Goal: Obtain resource: Obtain resource

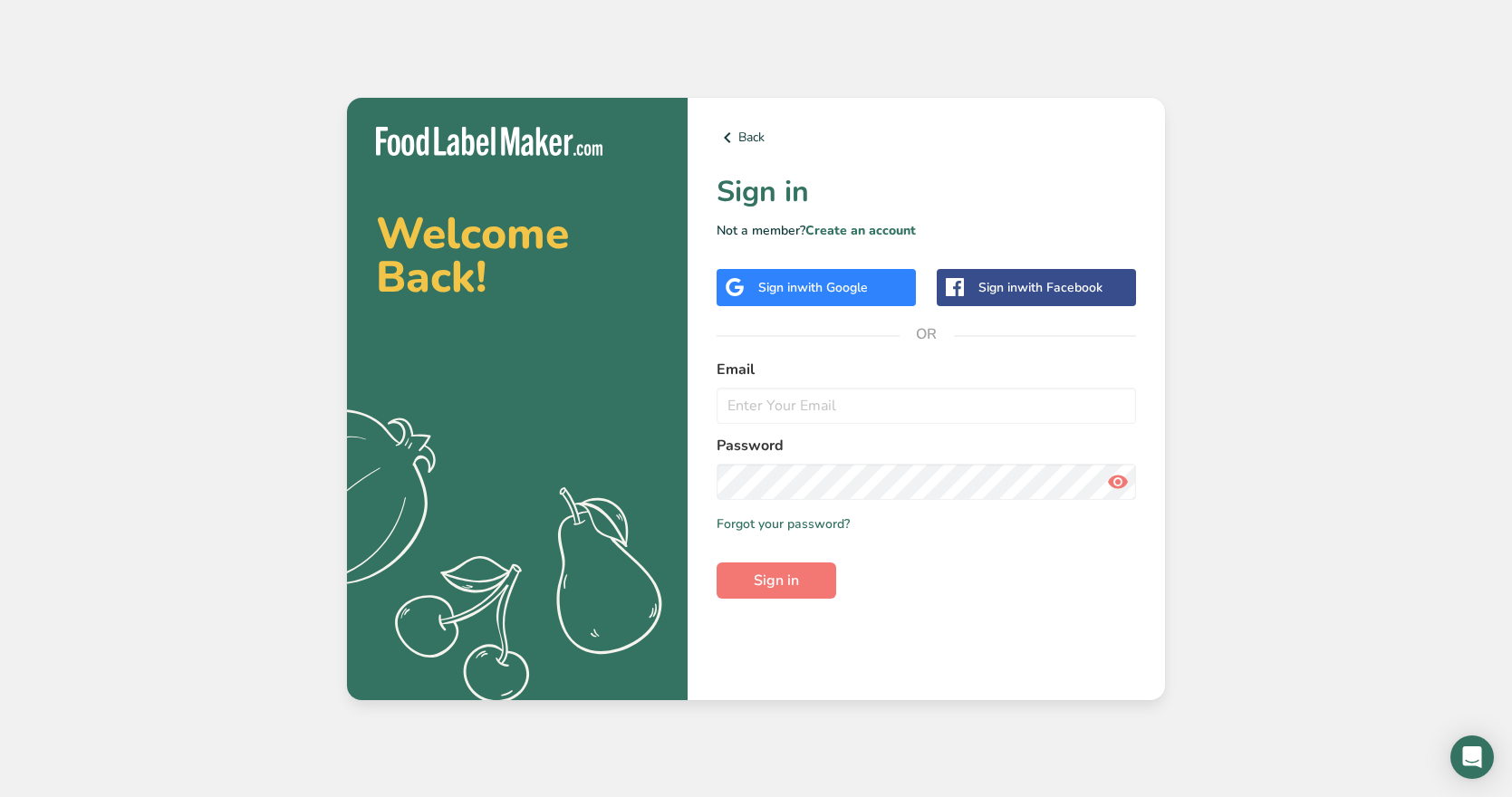
click at [857, 296] on div "Sign in with Google" at bounding box center [812, 288] width 110 height 19
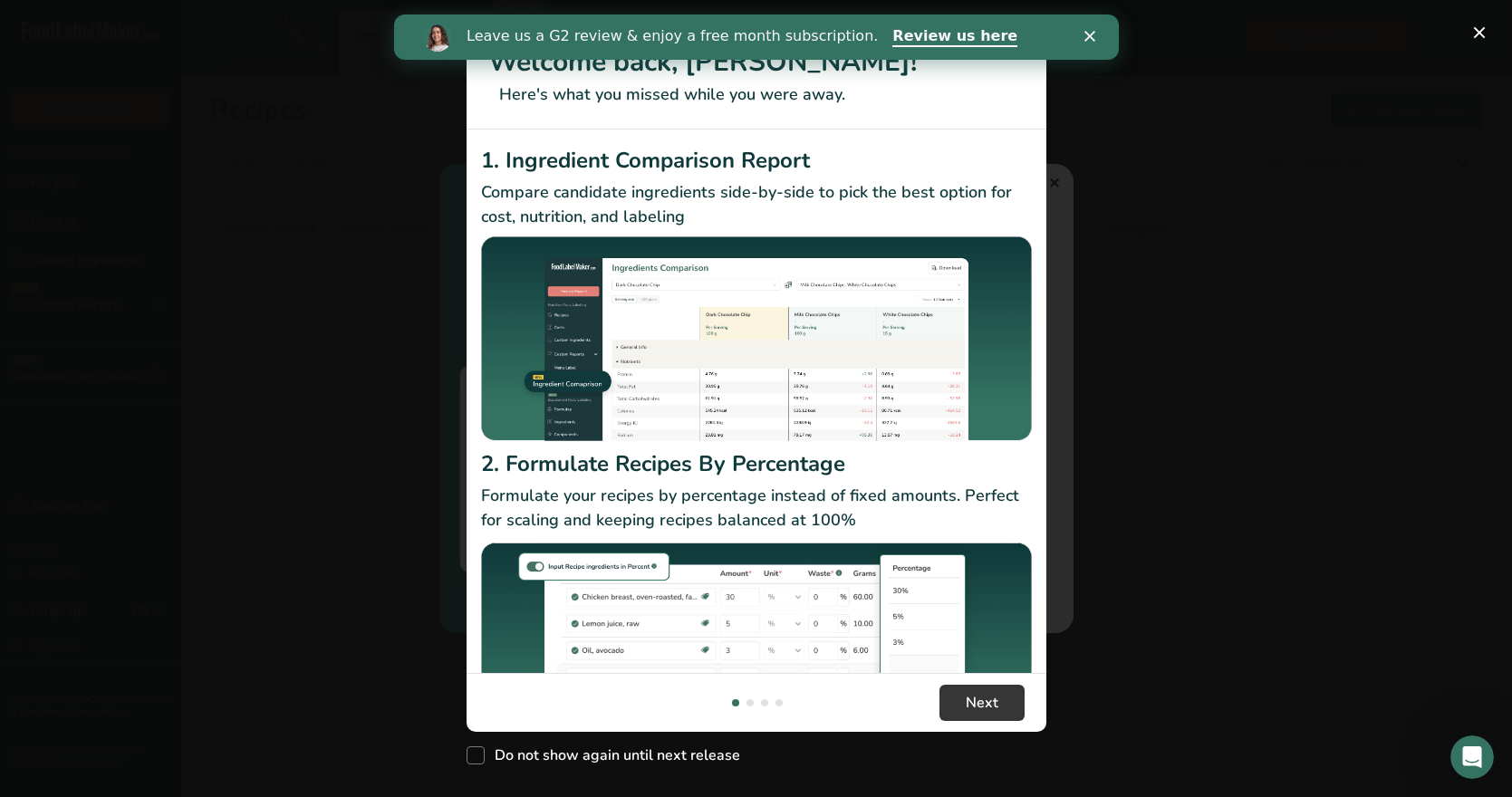
click at [1053, 186] on div "Welcome back, veronica! Here's what you missed while you were away. 1. Ingredie…" at bounding box center [756, 398] width 1512 height 797
click at [1090, 32] on icon "Close" at bounding box center [1089, 37] width 11 height 11
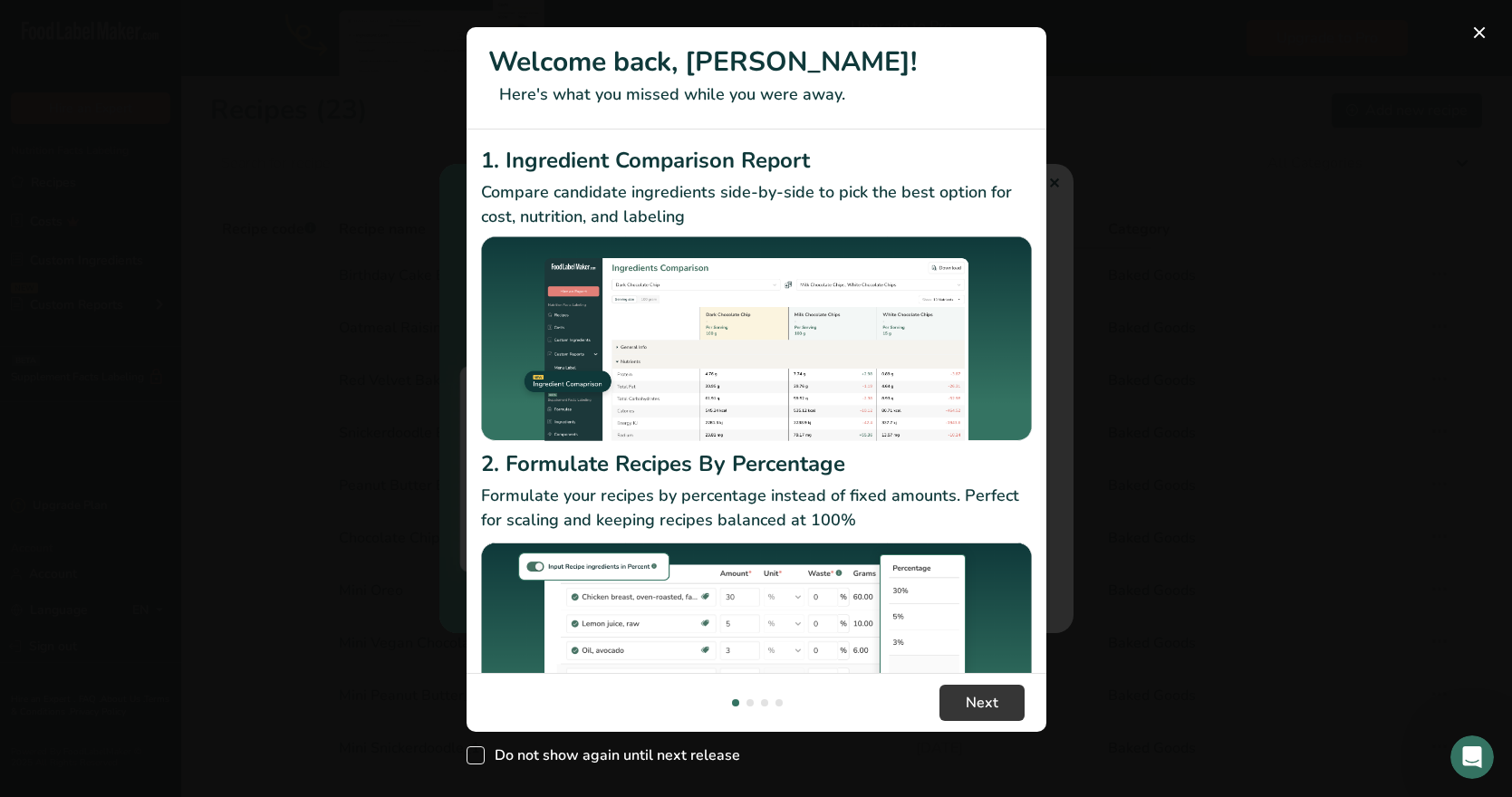
click at [470, 754] on span "New Features" at bounding box center [475, 755] width 18 height 18
click at [470, 754] on input "Do not show again until next release" at bounding box center [472, 755] width 12 height 12
checkbox input "true"
click at [997, 708] on span "Next" at bounding box center [982, 702] width 33 height 22
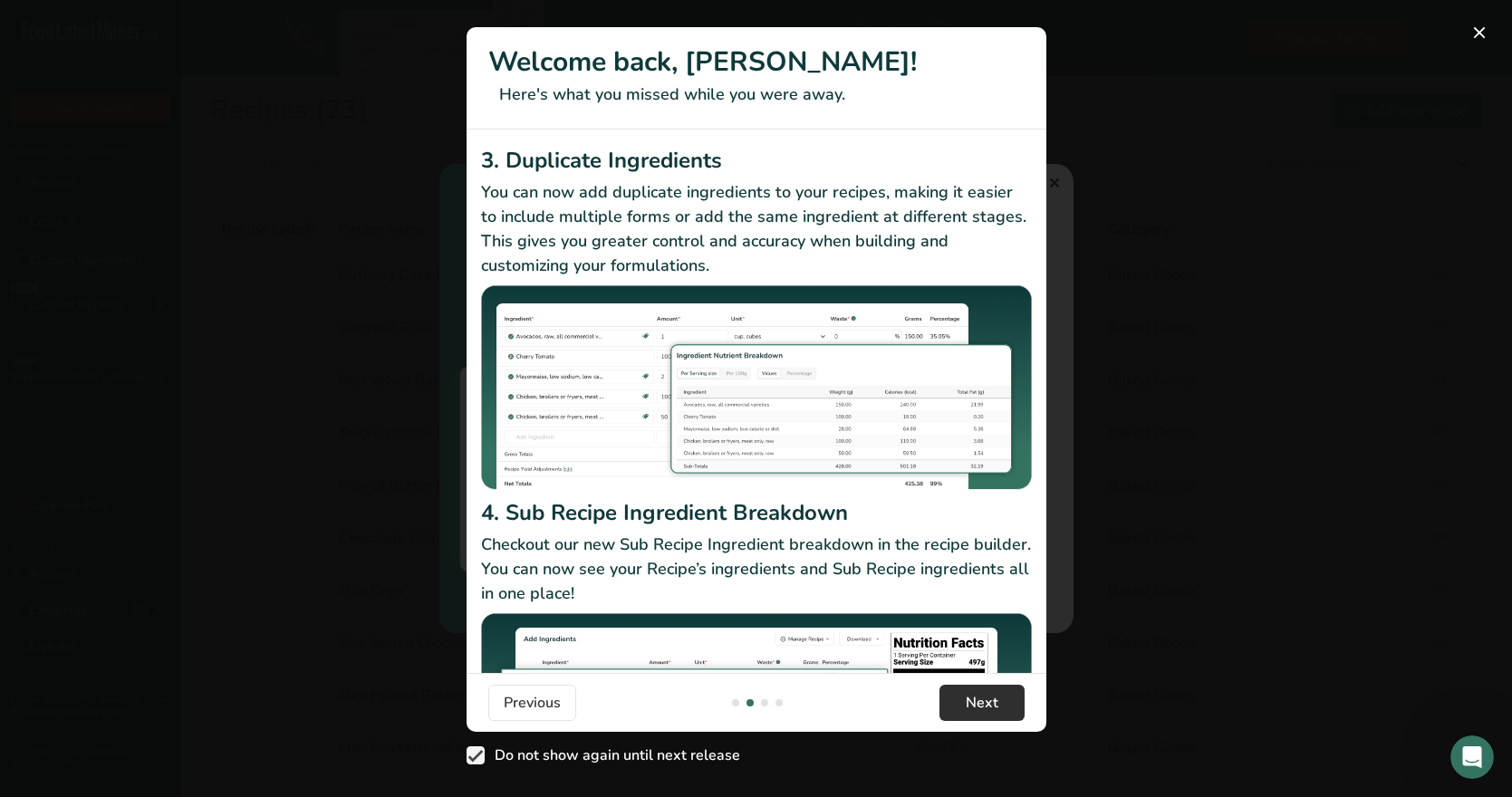
click at [997, 708] on span "Next" at bounding box center [982, 702] width 33 height 22
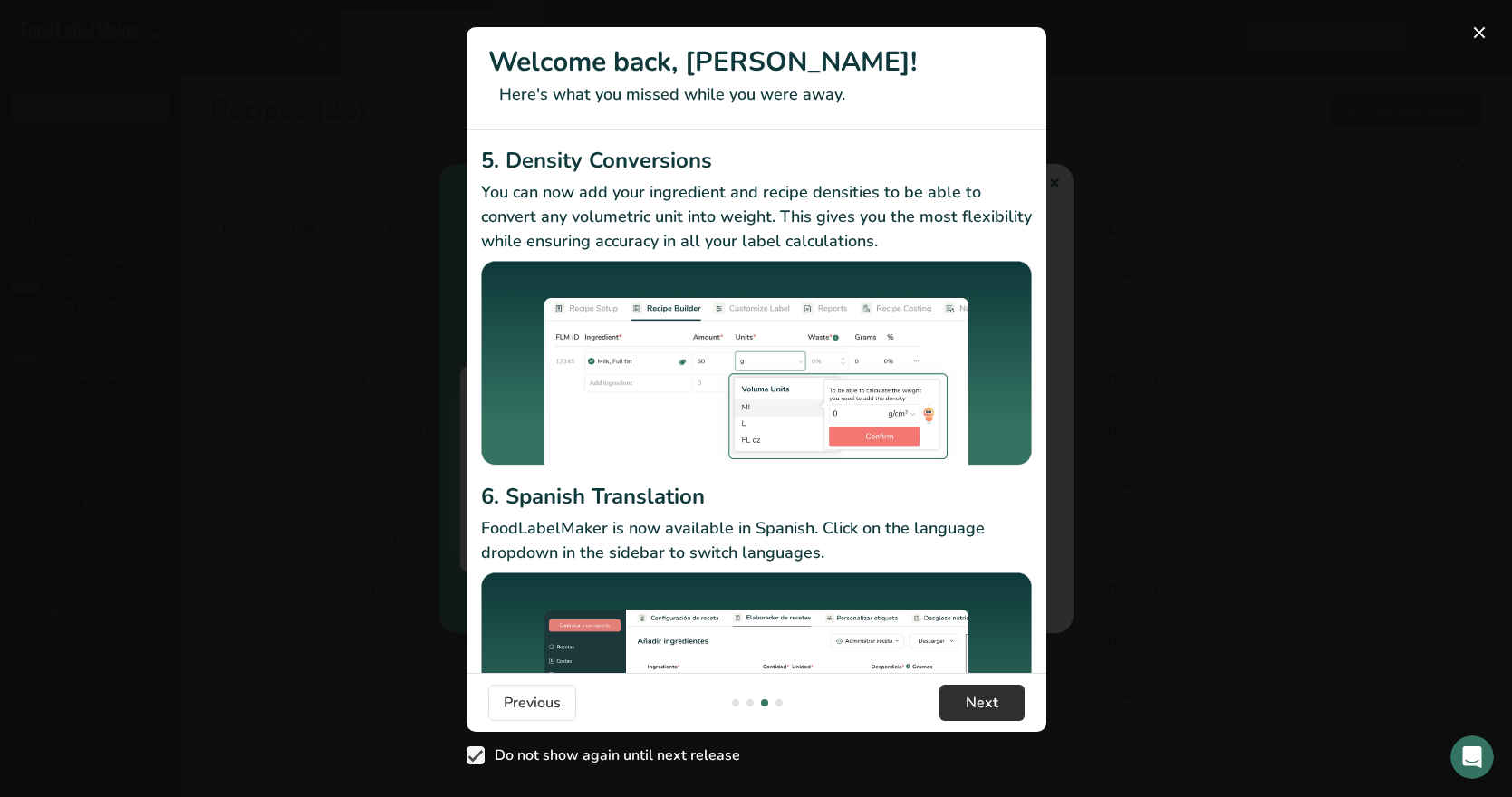
click at [997, 708] on span "Next" at bounding box center [982, 702] width 33 height 22
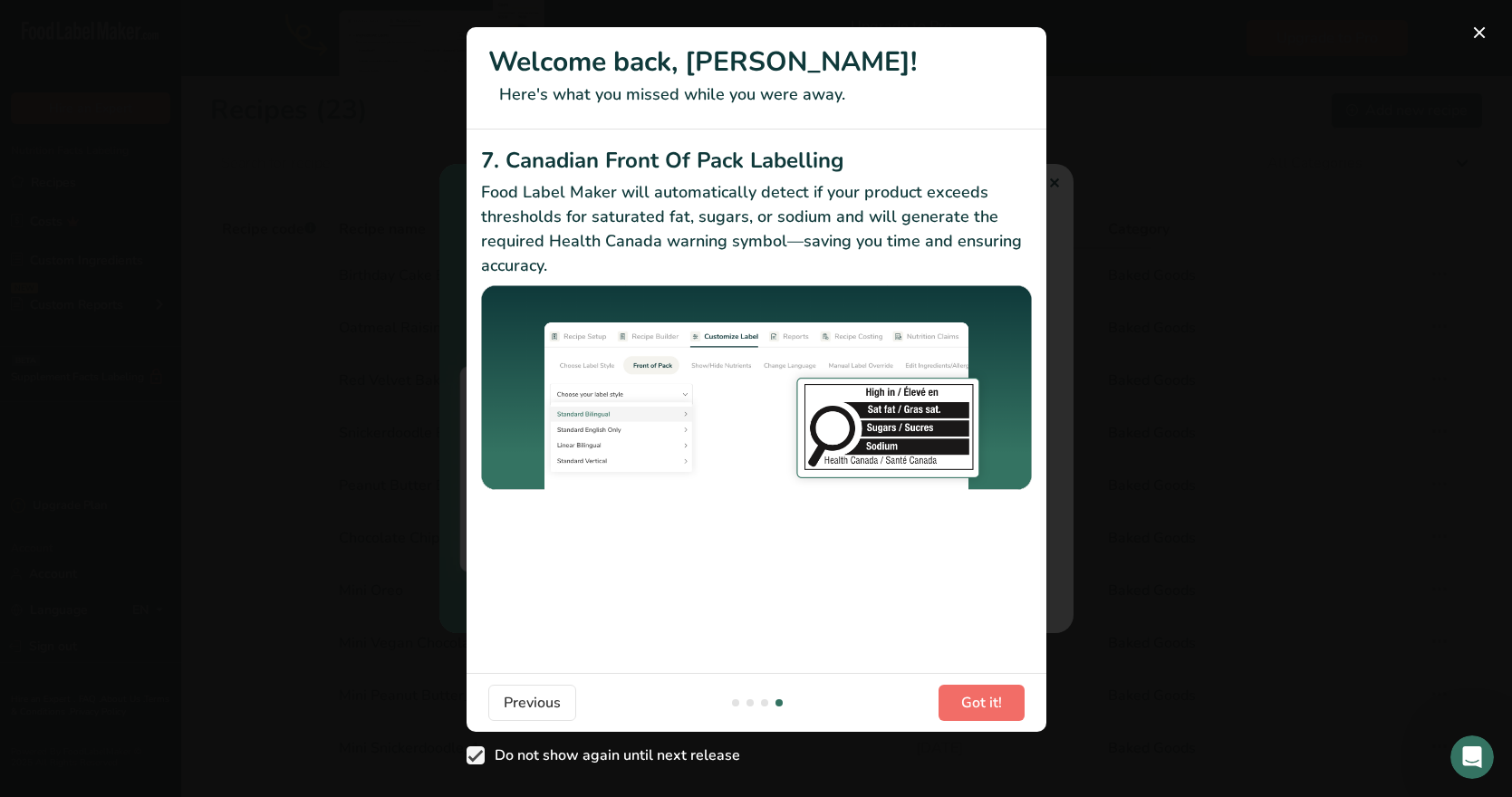
click at [997, 708] on span "Got it!" at bounding box center [981, 702] width 40 height 22
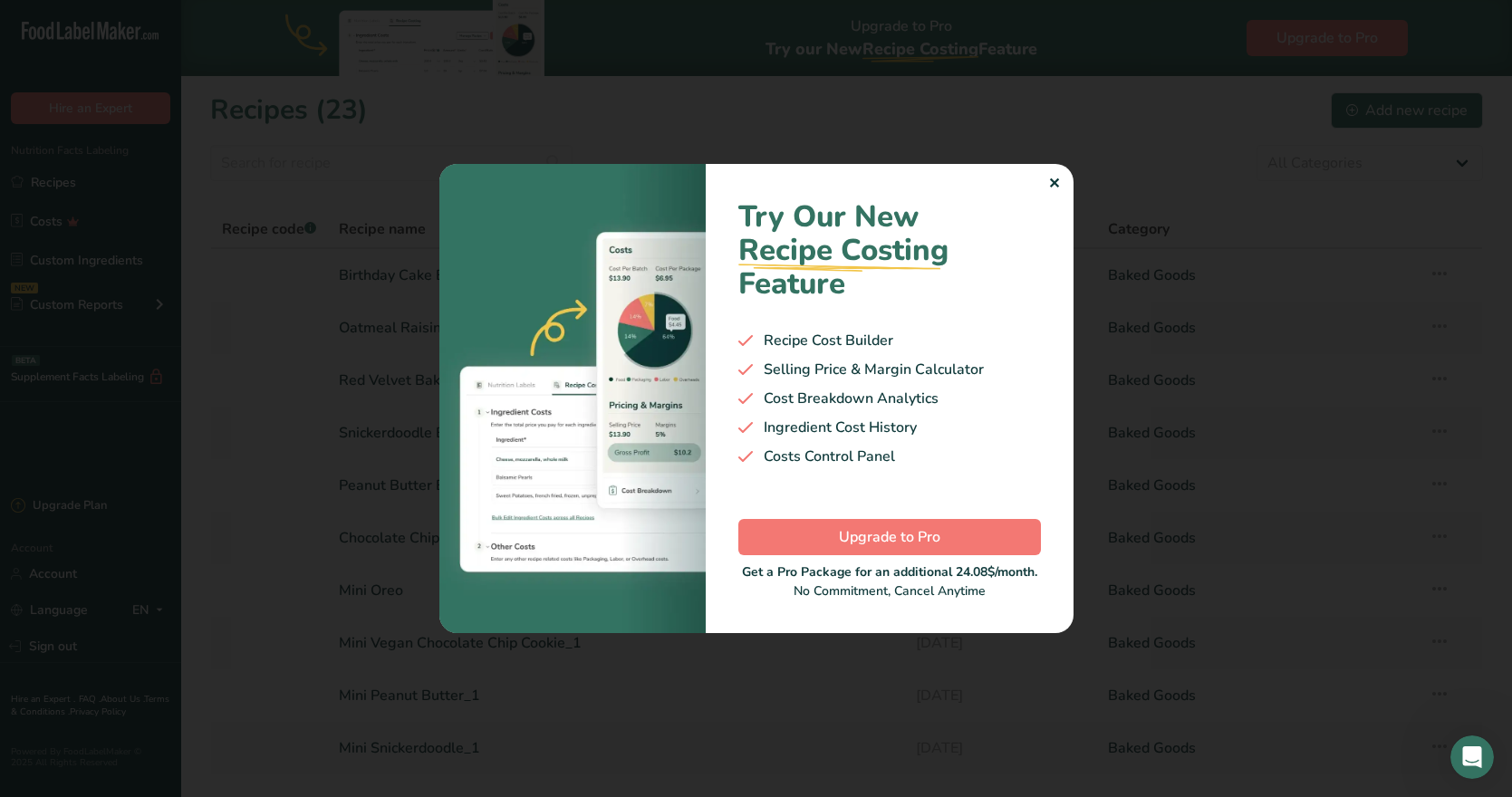
click at [1055, 186] on div "✕" at bounding box center [1054, 183] width 12 height 22
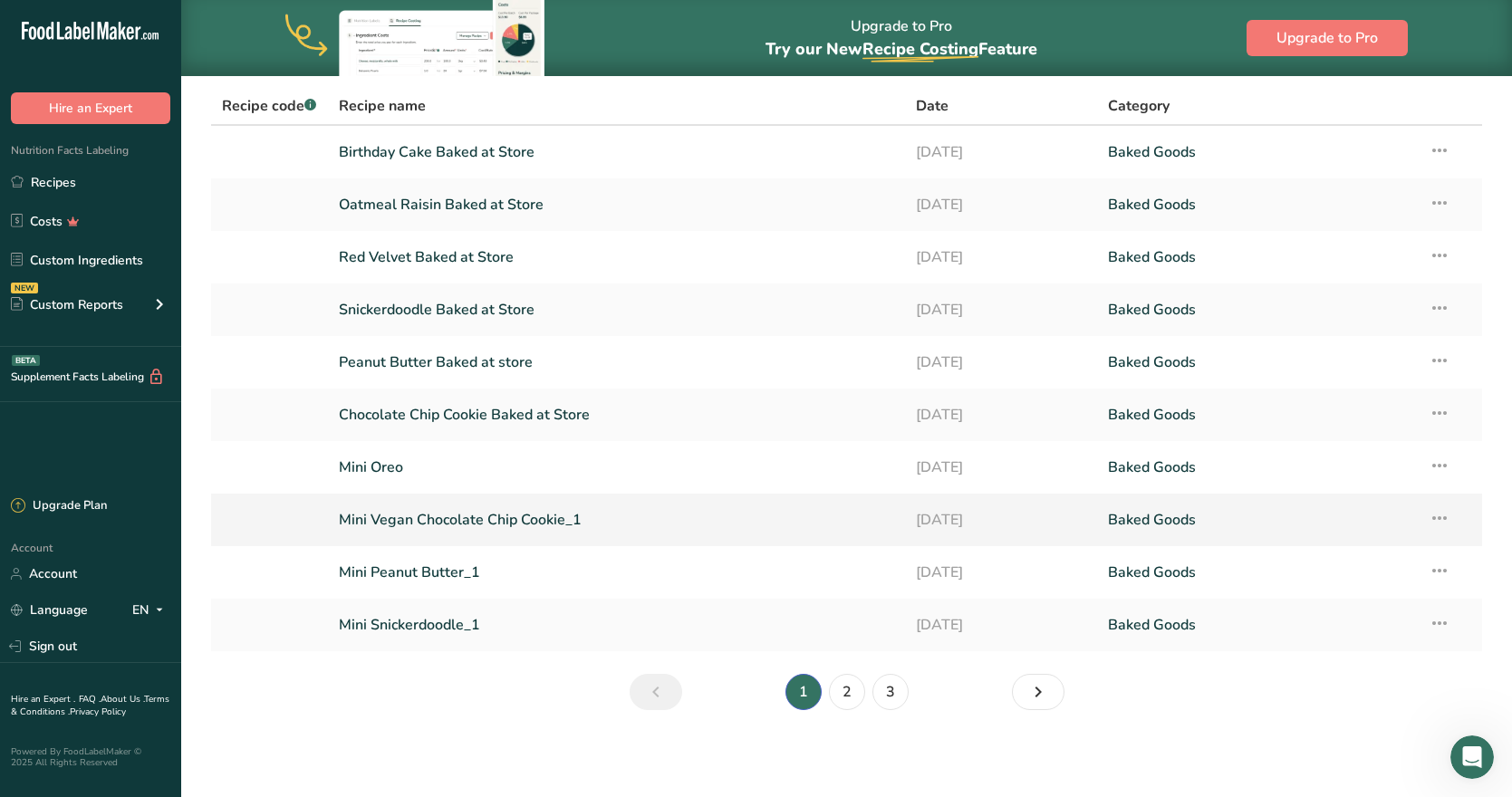
scroll to position [123, 0]
click at [451, 620] on link "Mini Snickerdoodle_1" at bounding box center [616, 625] width 556 height 38
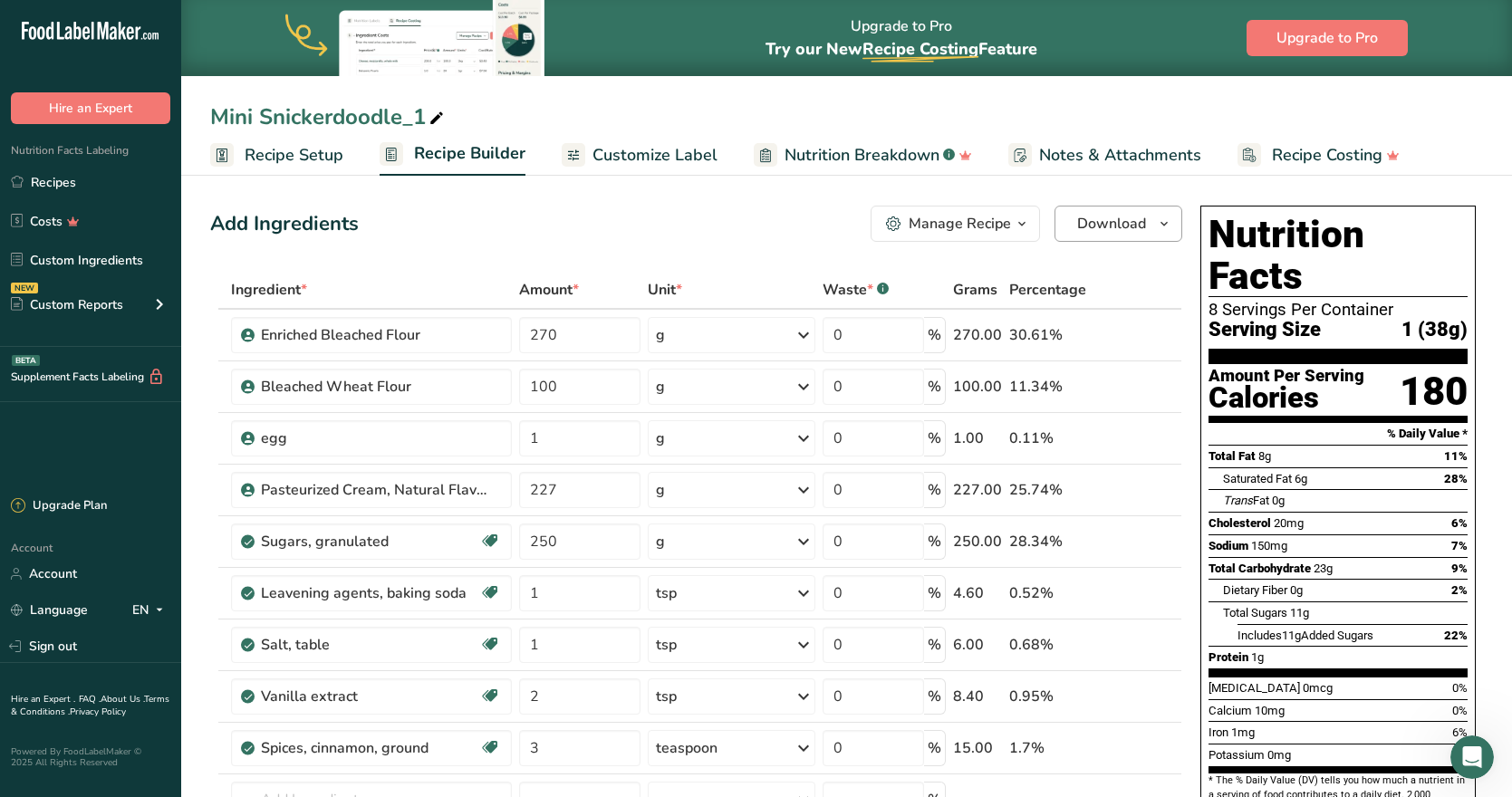
click at [1130, 216] on span "Download" at bounding box center [1111, 223] width 69 height 22
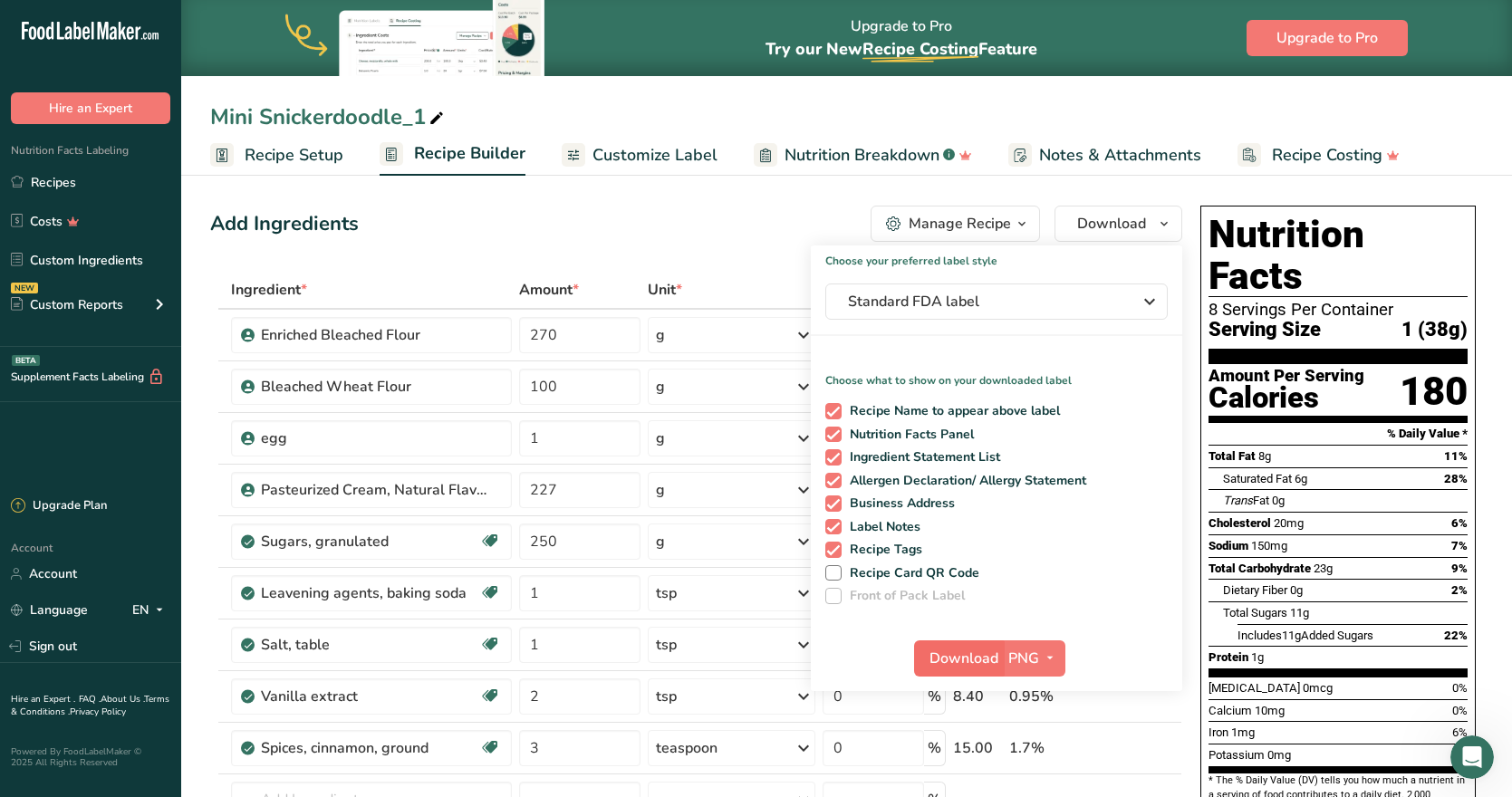
click at [938, 653] on span "Download" at bounding box center [964, 658] width 69 height 22
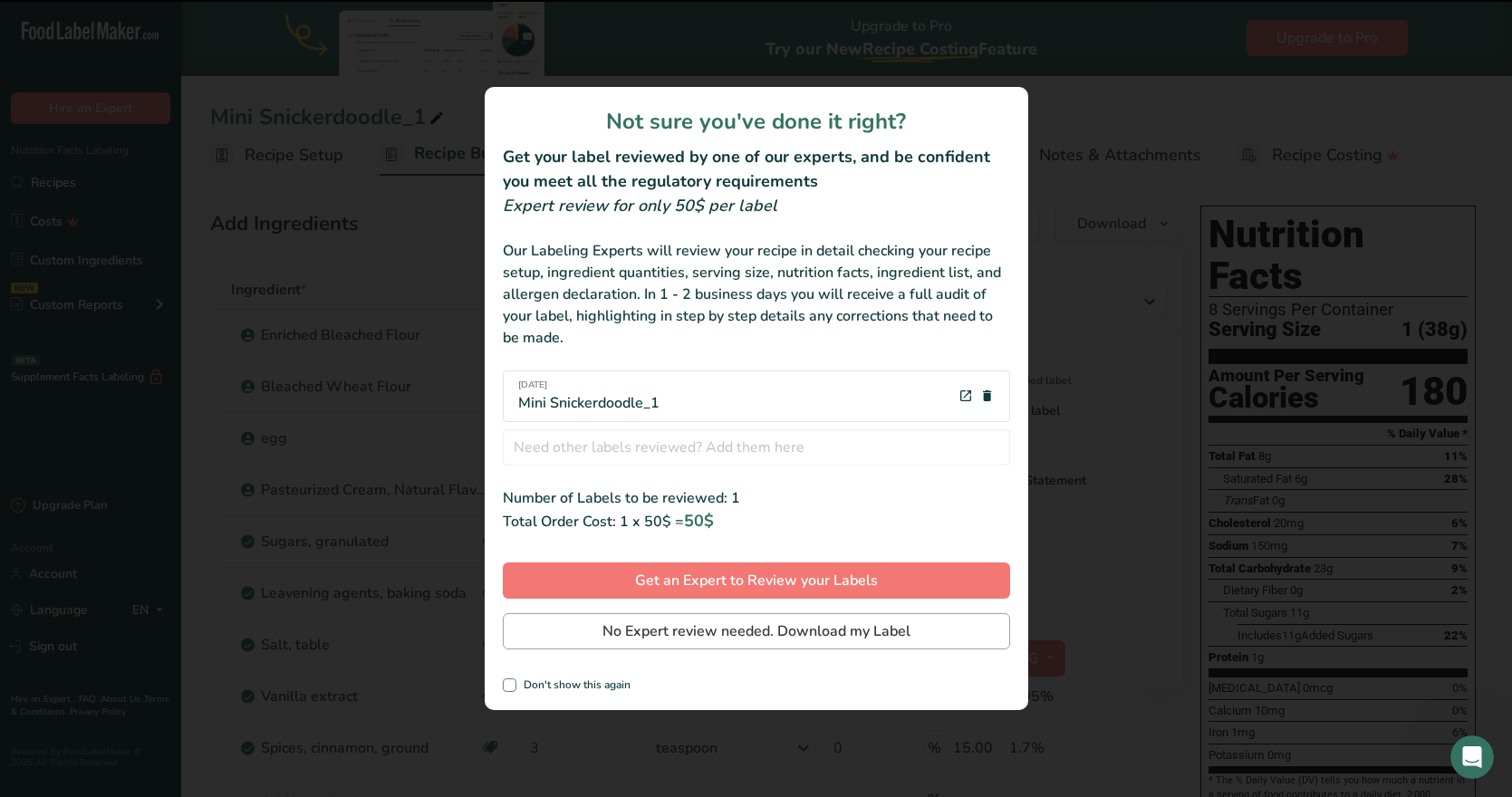
click at [662, 634] on span "No Expert review needed. Download my Label" at bounding box center [757, 631] width 308 height 22
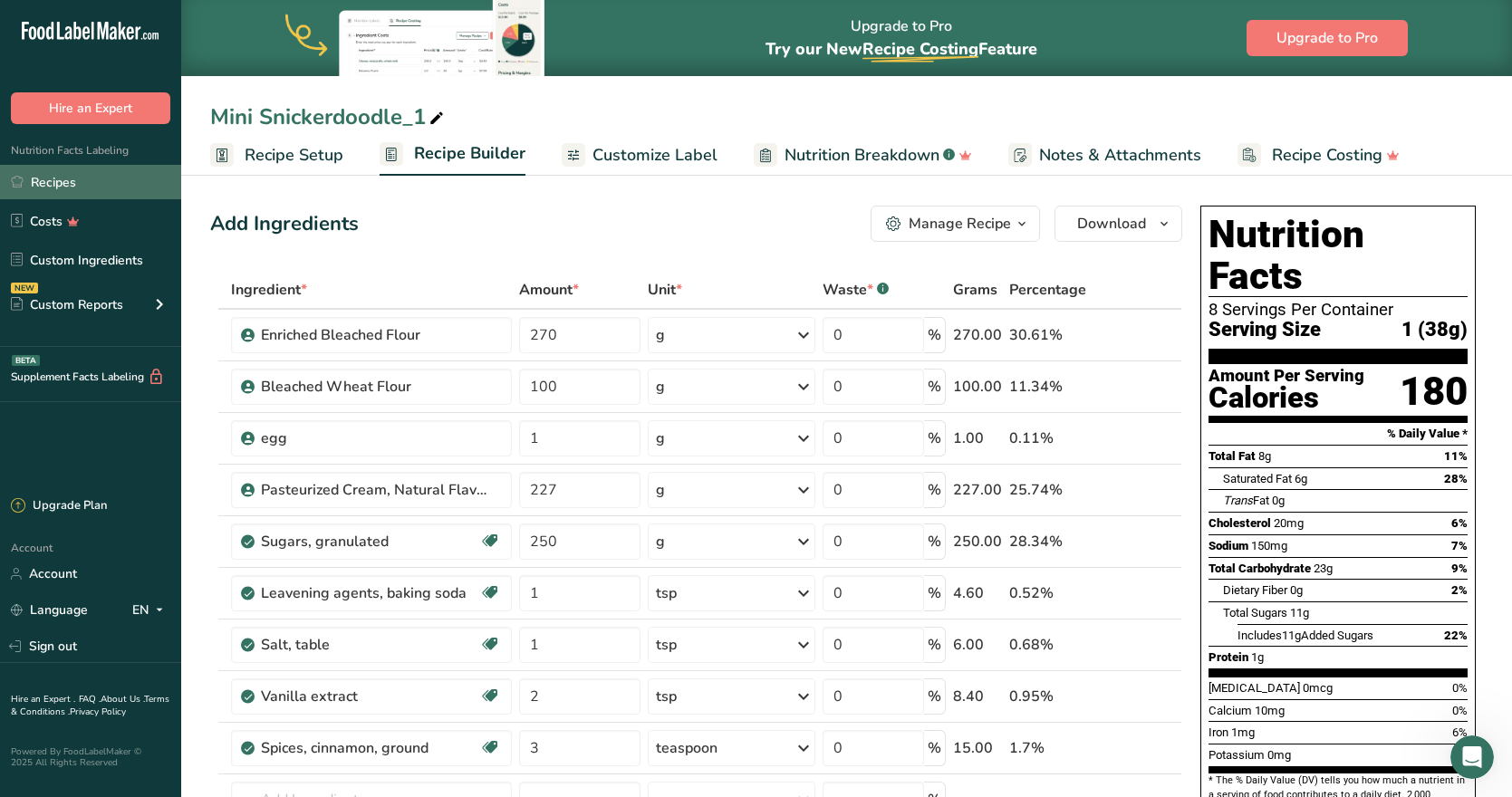
click at [138, 181] on link "Recipes" at bounding box center [90, 181] width 181 height 35
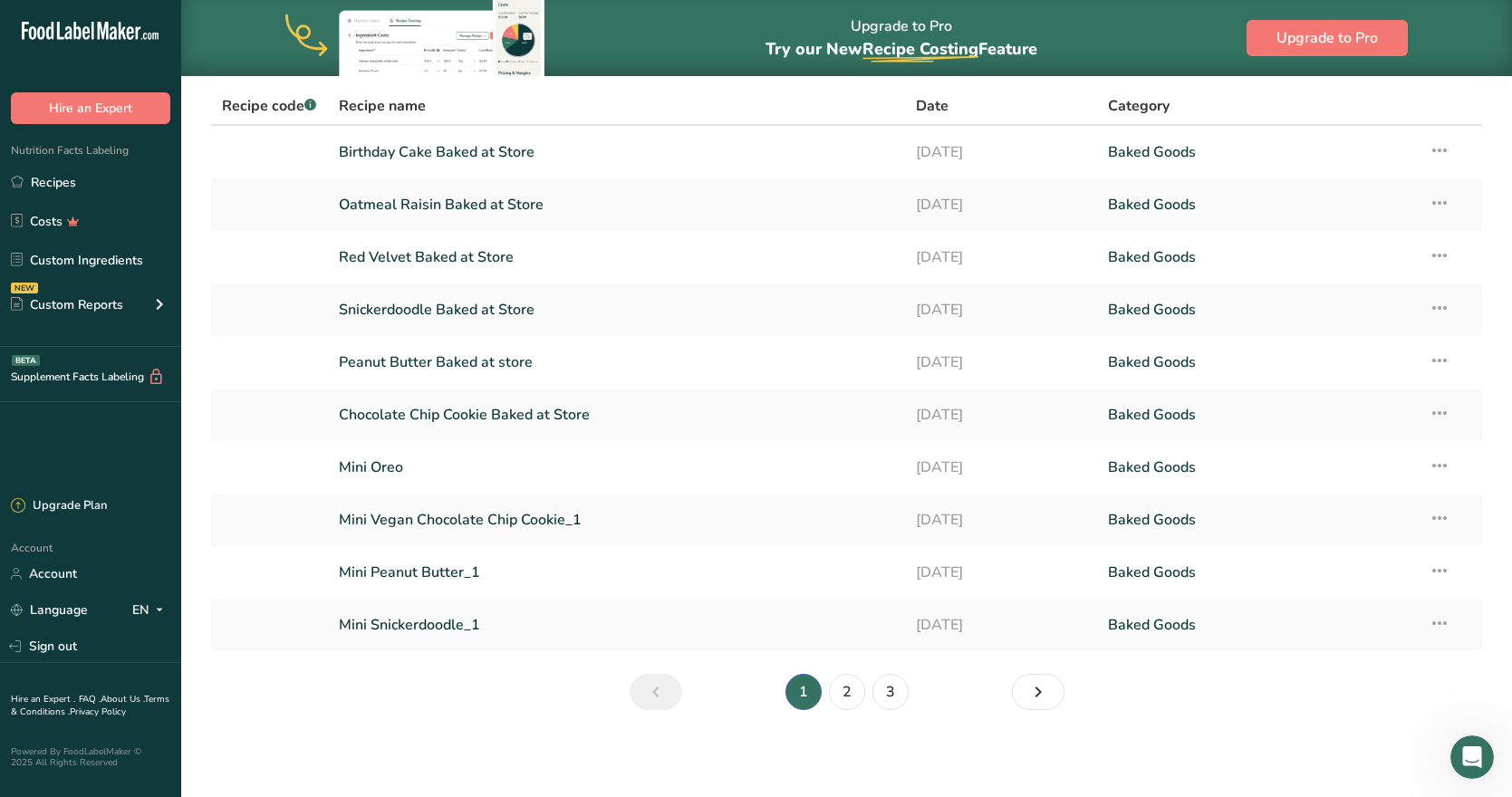
scroll to position [123, 0]
click at [843, 694] on link "2" at bounding box center [847, 692] width 37 height 37
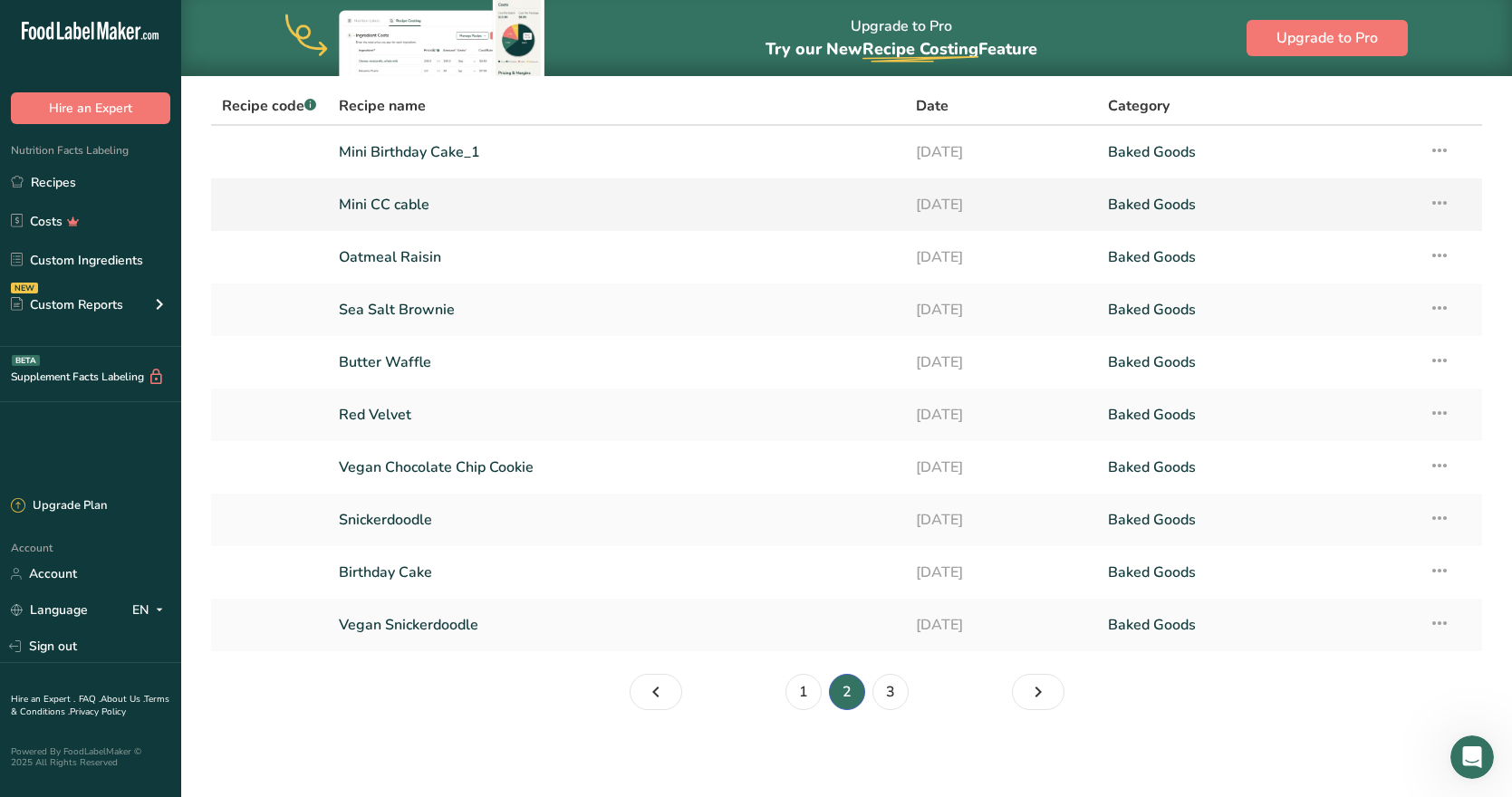
click at [459, 211] on link "Mini CC cable" at bounding box center [616, 205] width 556 height 38
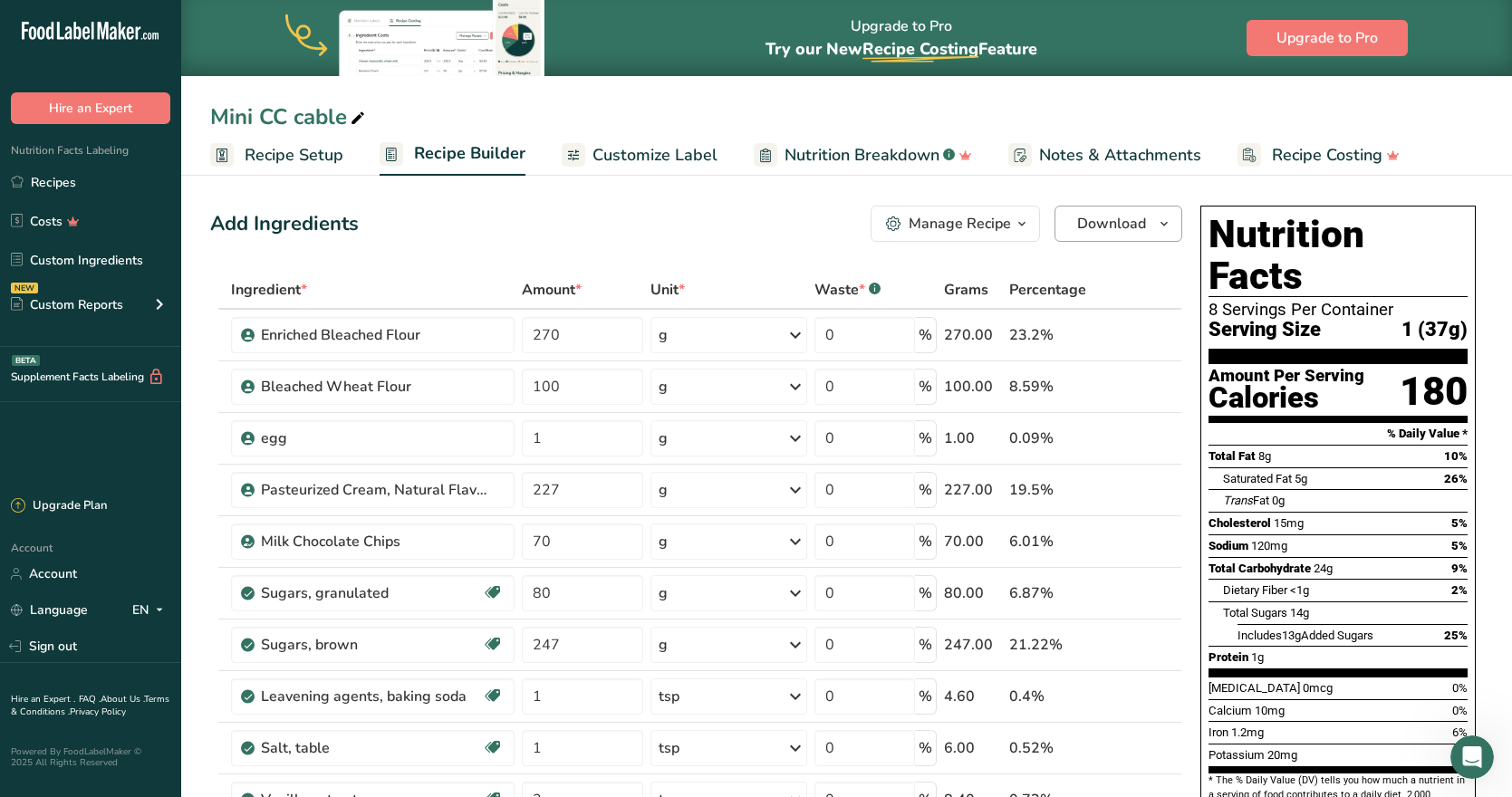
click at [1088, 238] on button "Download" at bounding box center [1119, 224] width 128 height 37
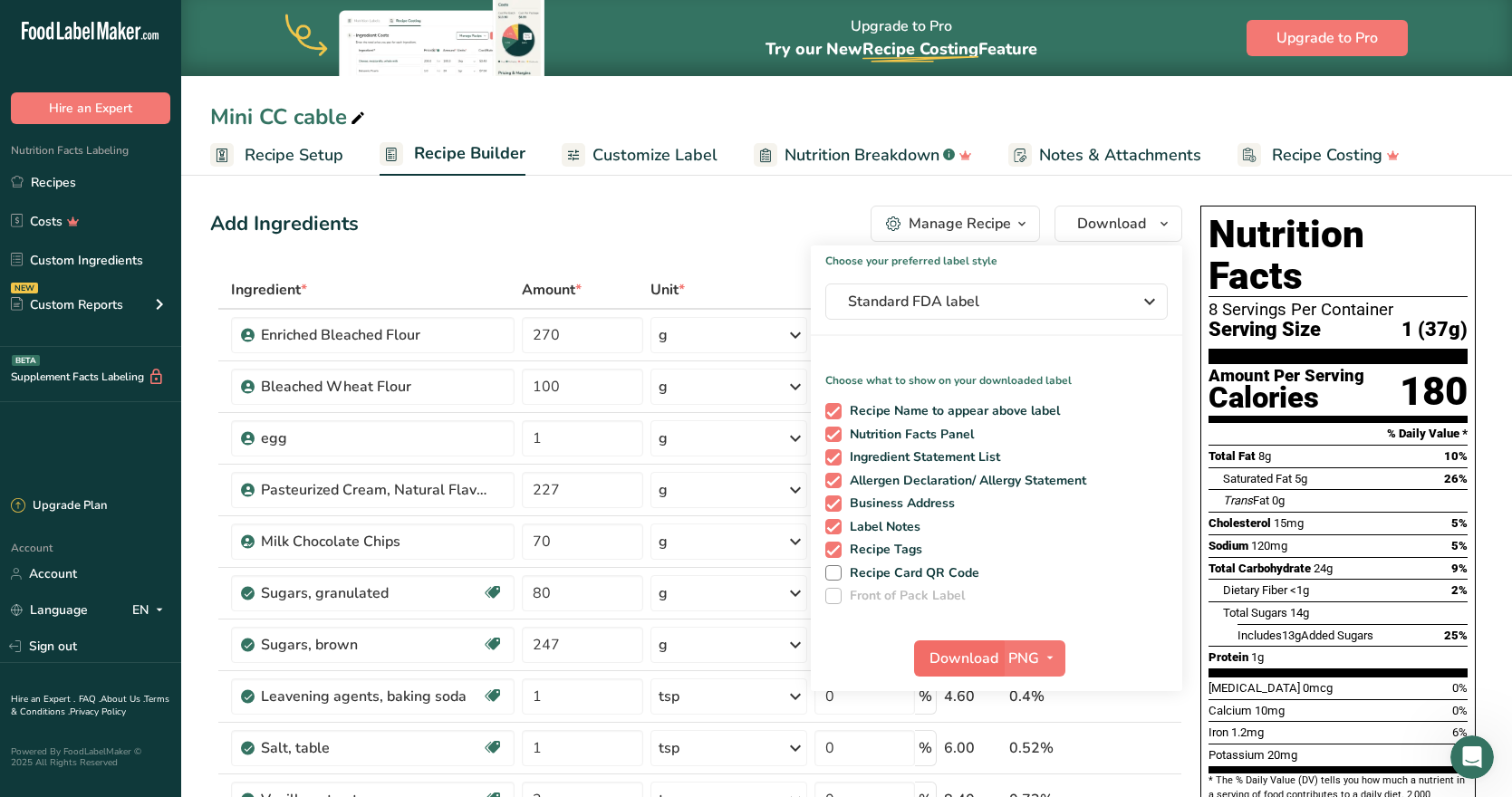
click at [973, 650] on span "Download" at bounding box center [964, 658] width 69 height 22
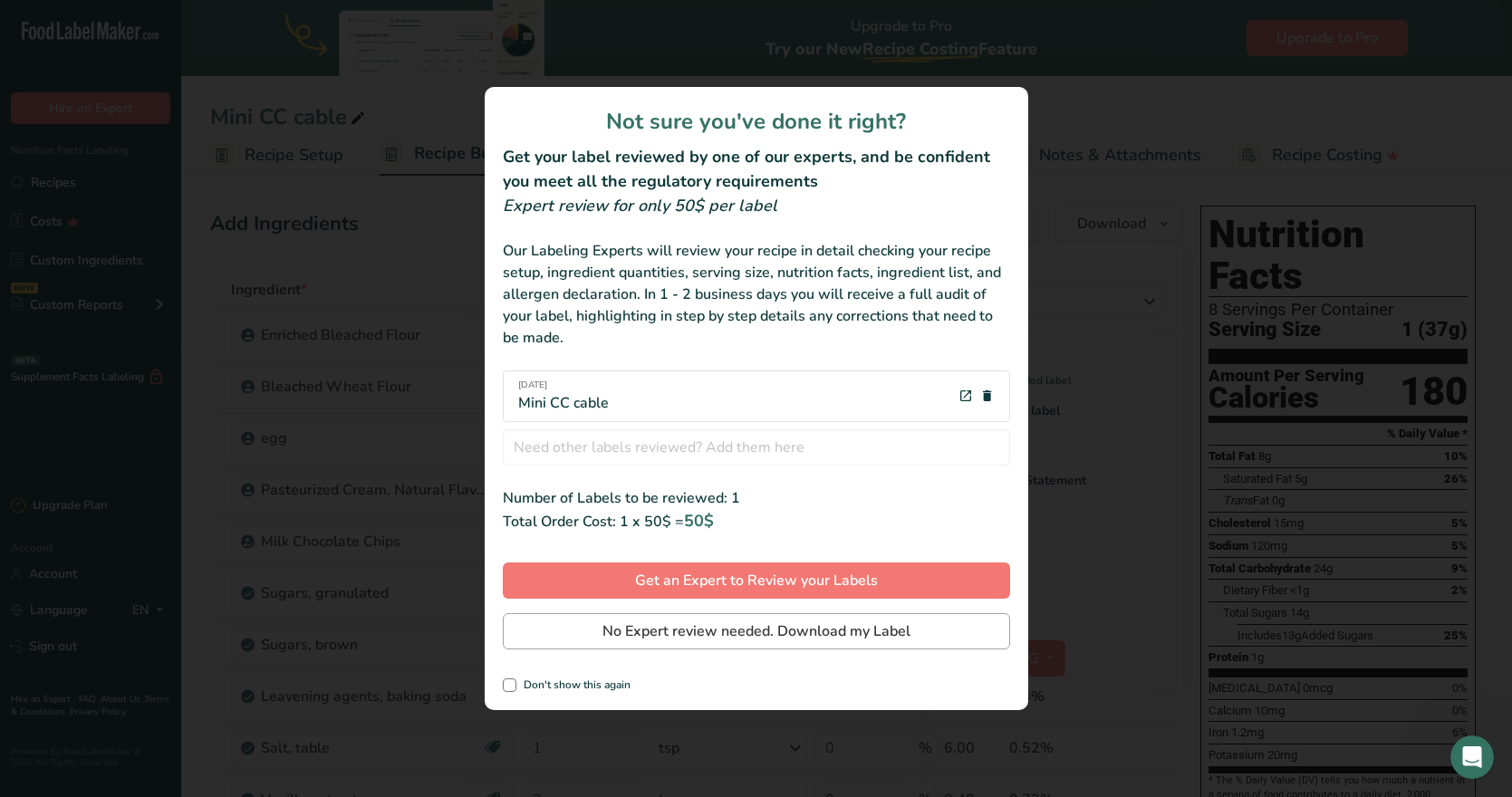
click at [633, 636] on span "No Expert review needed. Download my Label" at bounding box center [757, 631] width 308 height 22
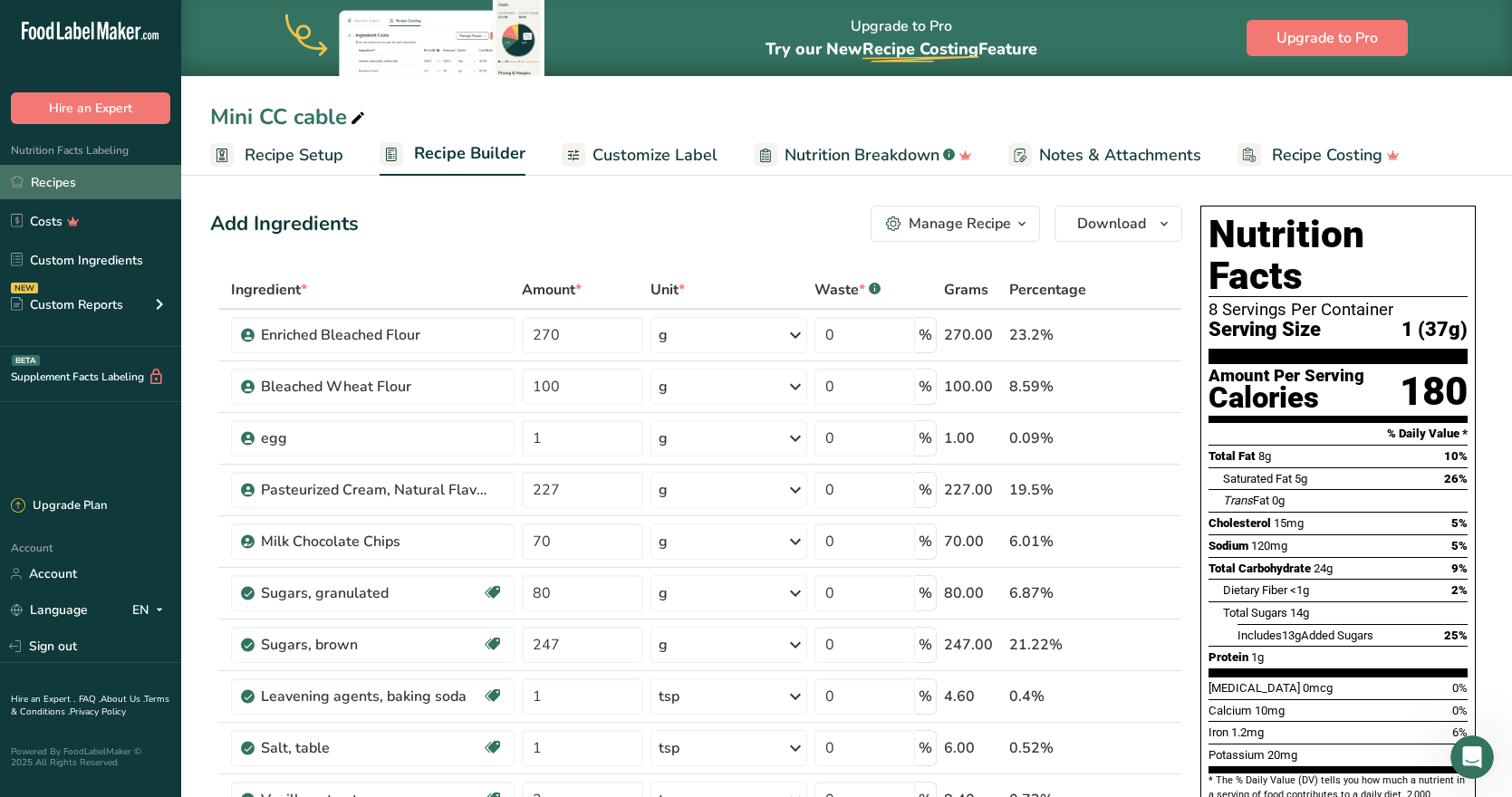
click at [94, 190] on link "Recipes" at bounding box center [90, 181] width 181 height 35
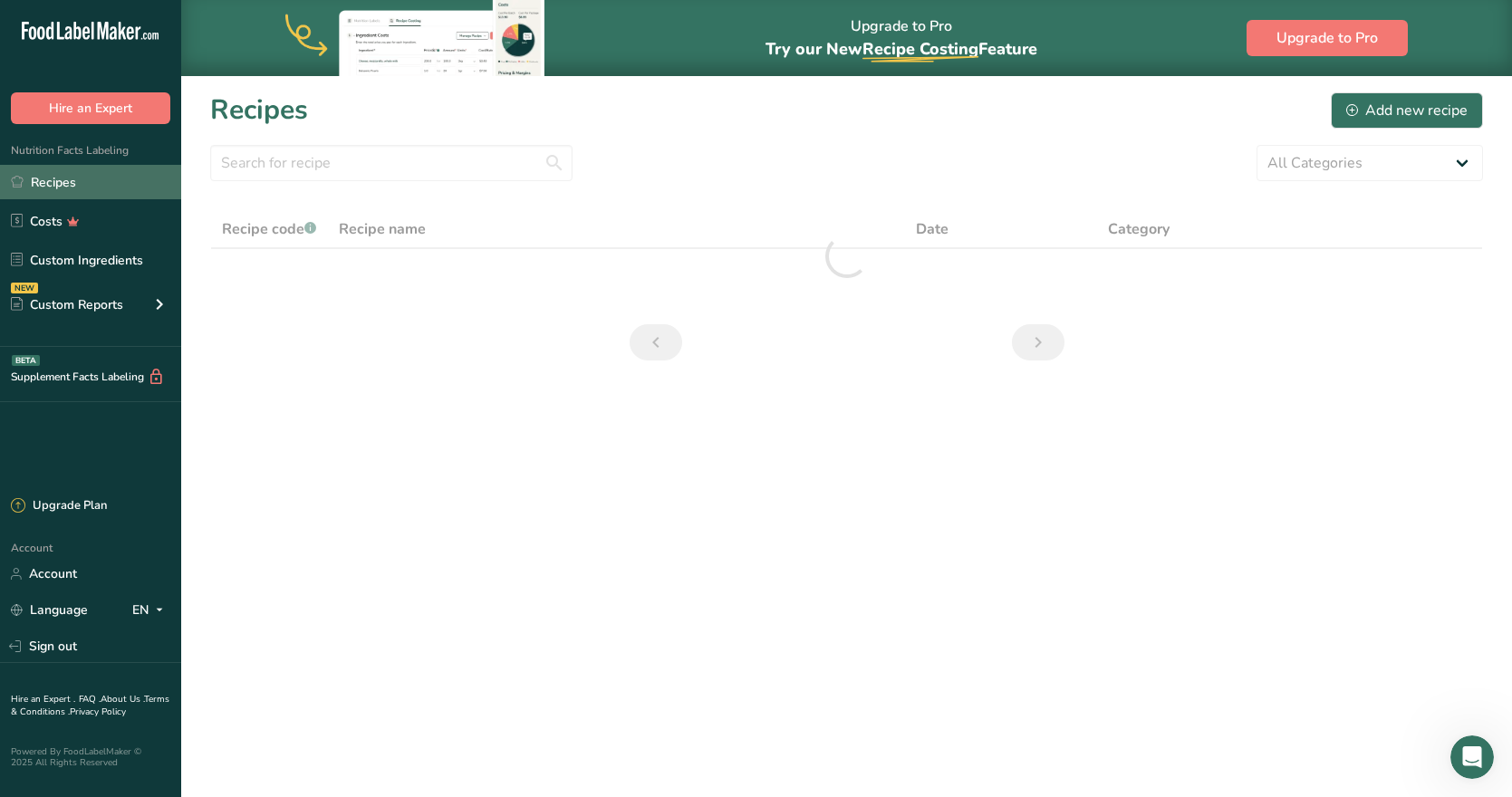
click at [62, 180] on link "Recipes" at bounding box center [90, 181] width 181 height 35
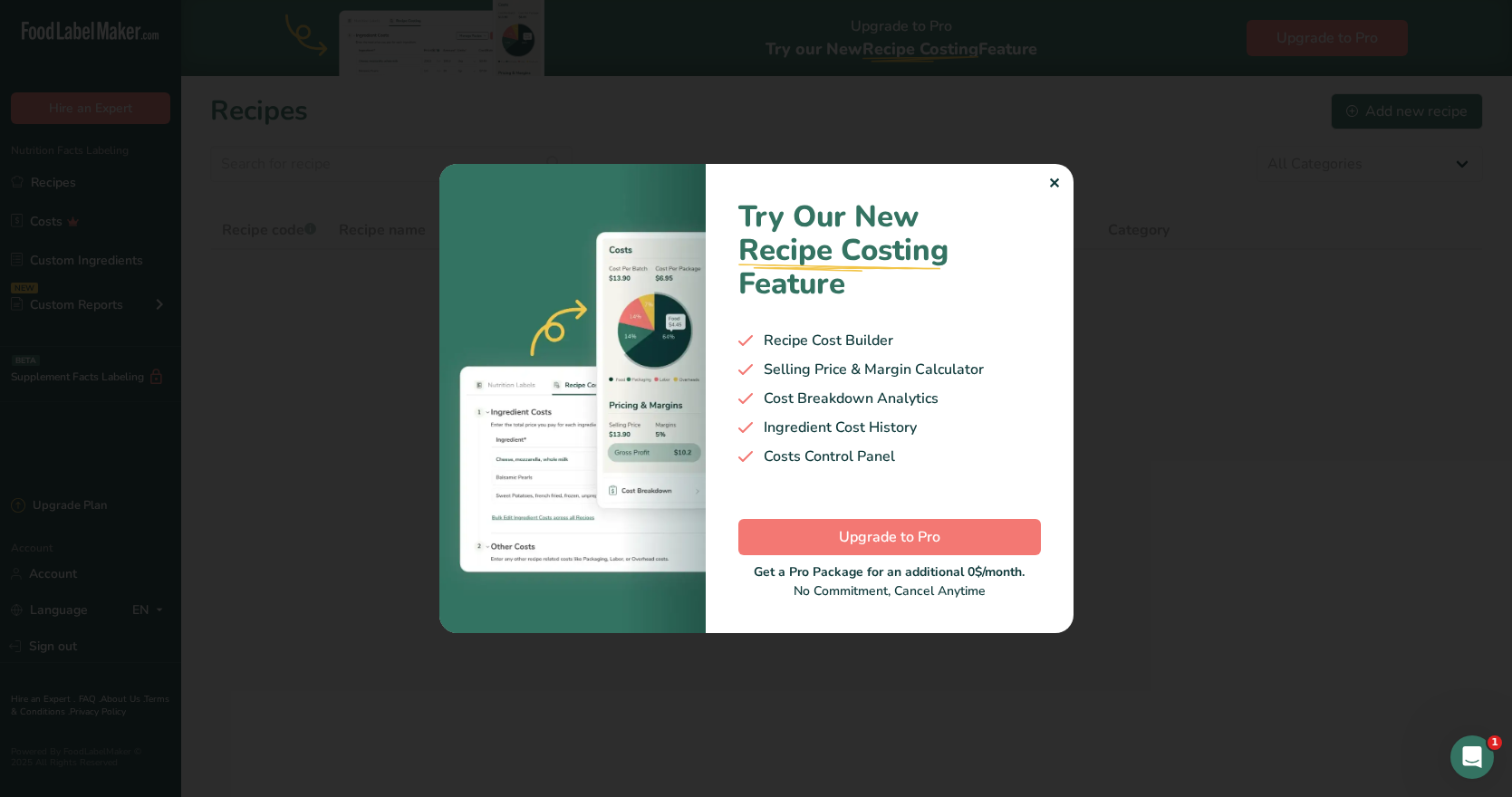
click at [1060, 183] on div "Try Our New Recipe Costing .a-29{fill:none;stroke-linecap:round;stroke-width:3p…" at bounding box center [890, 398] width 368 height 469
click at [1045, 179] on div "Try Our New Recipe Costing .a-29{fill:none;stroke-linecap:round;stroke-width:3p…" at bounding box center [890, 398] width 368 height 469
click at [1053, 184] on div "✕" at bounding box center [1054, 183] width 12 height 22
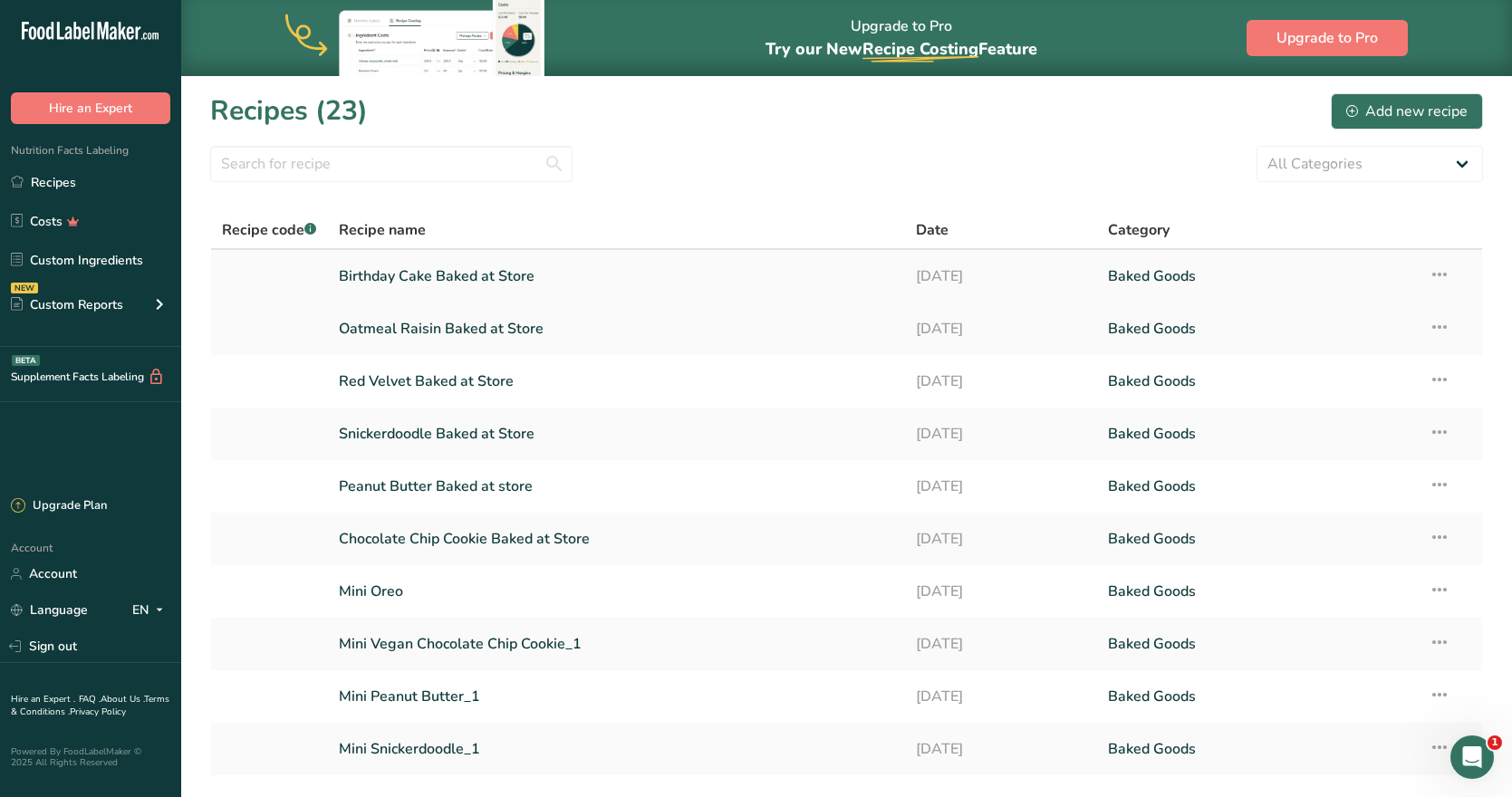
click at [490, 266] on link "Birthday Cake Baked at Store" at bounding box center [616, 276] width 556 height 38
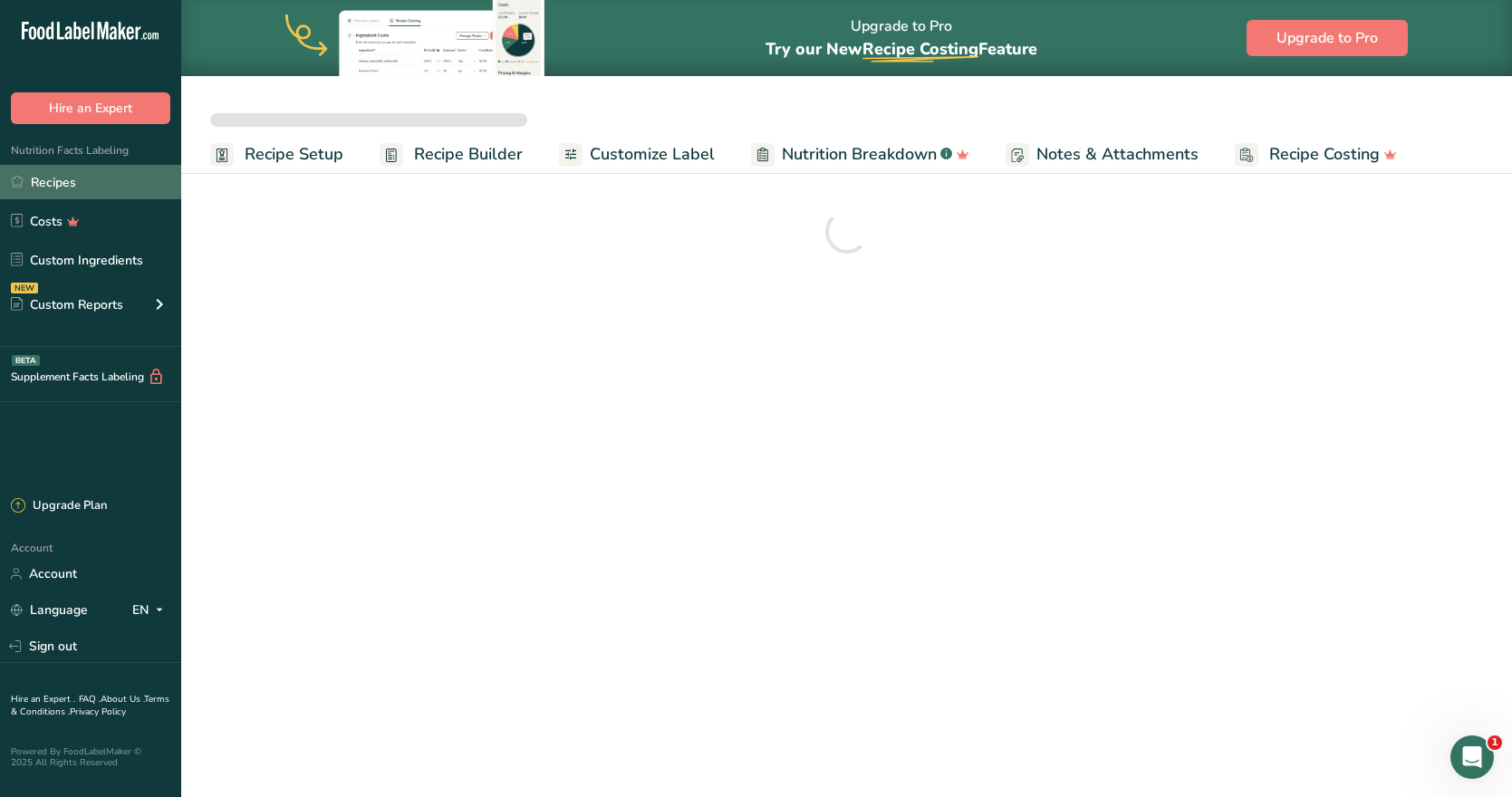
click at [119, 180] on link "Recipes" at bounding box center [90, 181] width 181 height 35
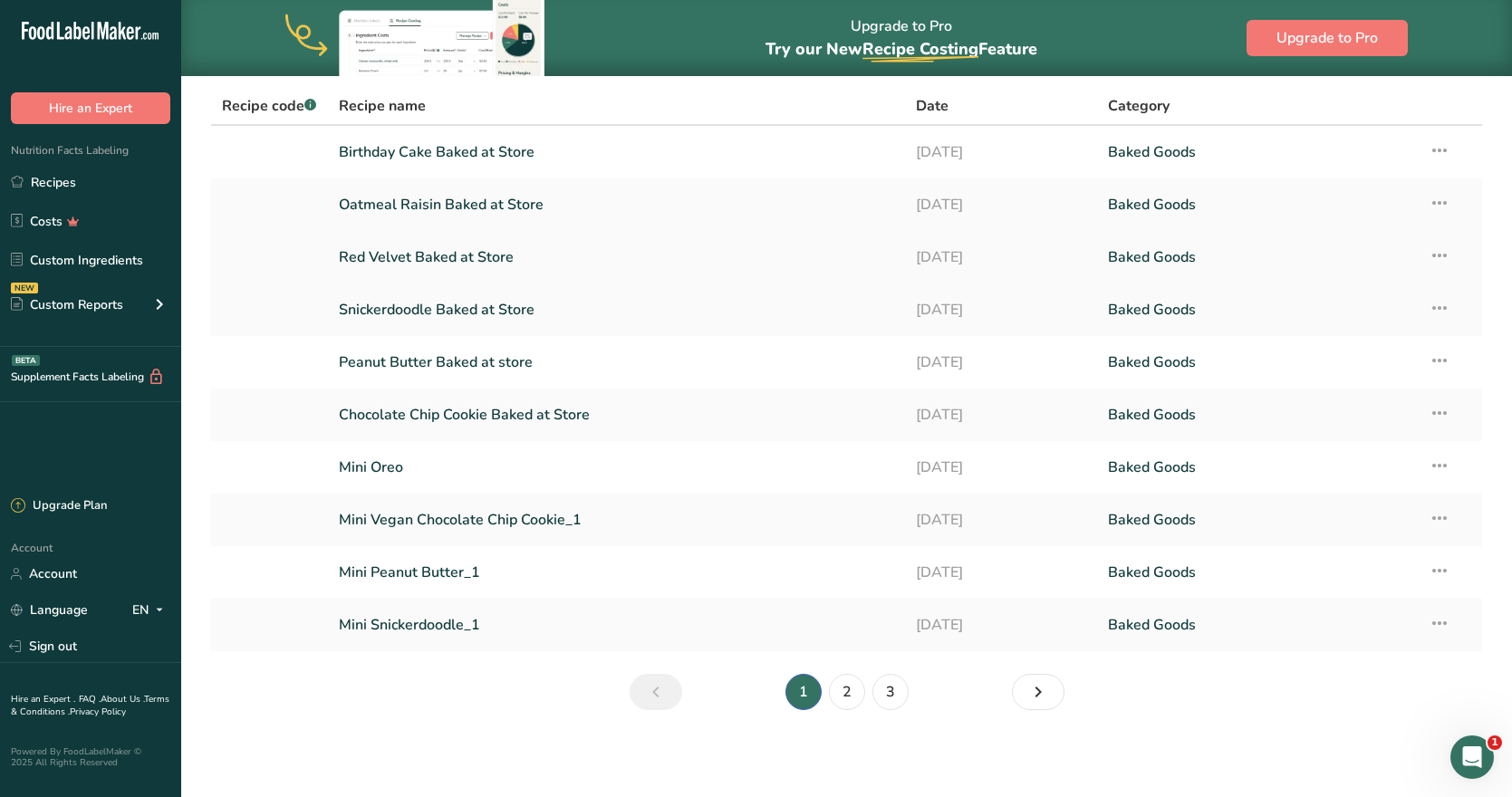
scroll to position [124, 0]
click at [849, 695] on link "2" at bounding box center [847, 692] width 37 height 37
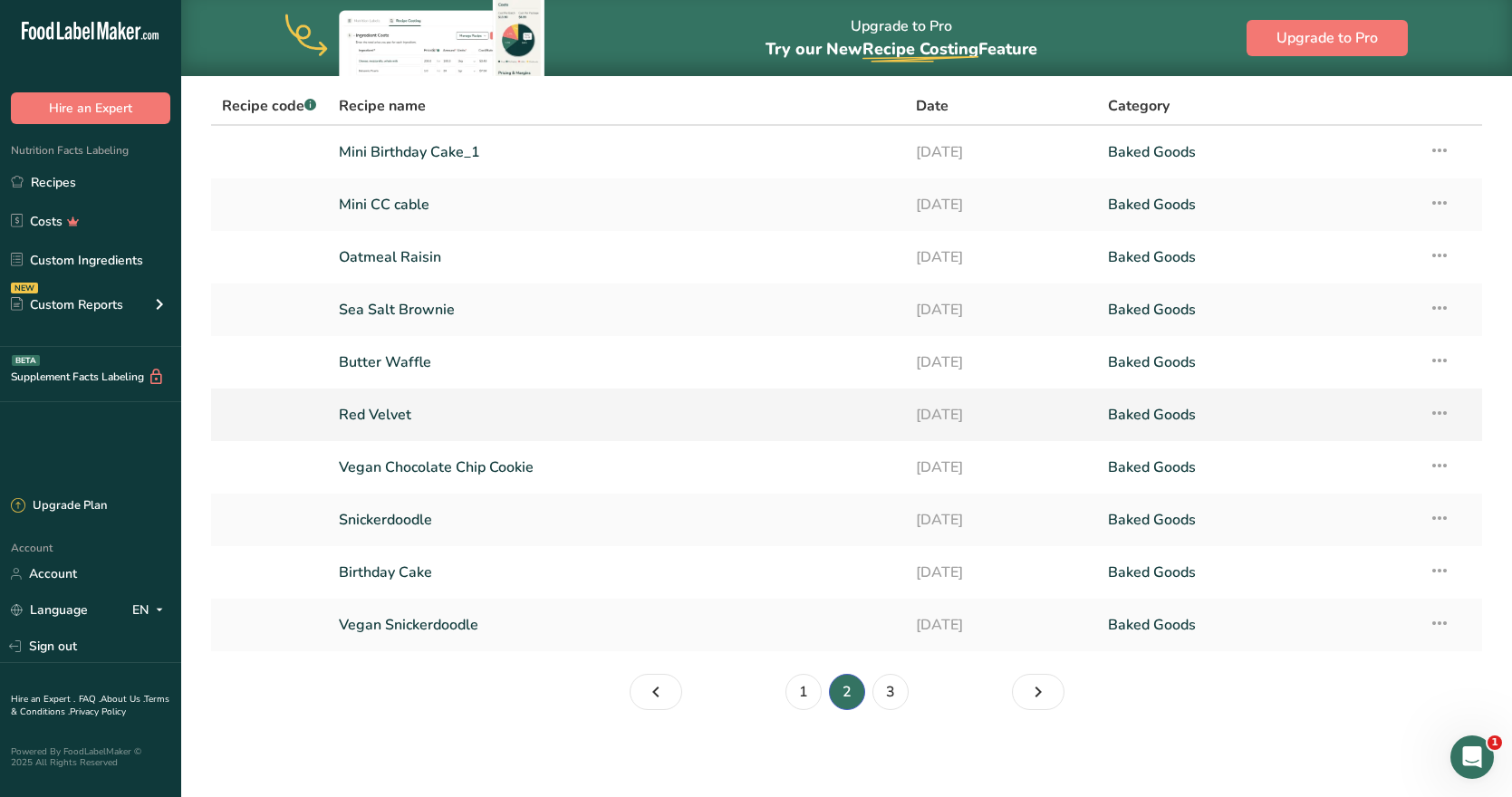
click at [393, 419] on link "Red Velvet" at bounding box center [616, 414] width 556 height 38
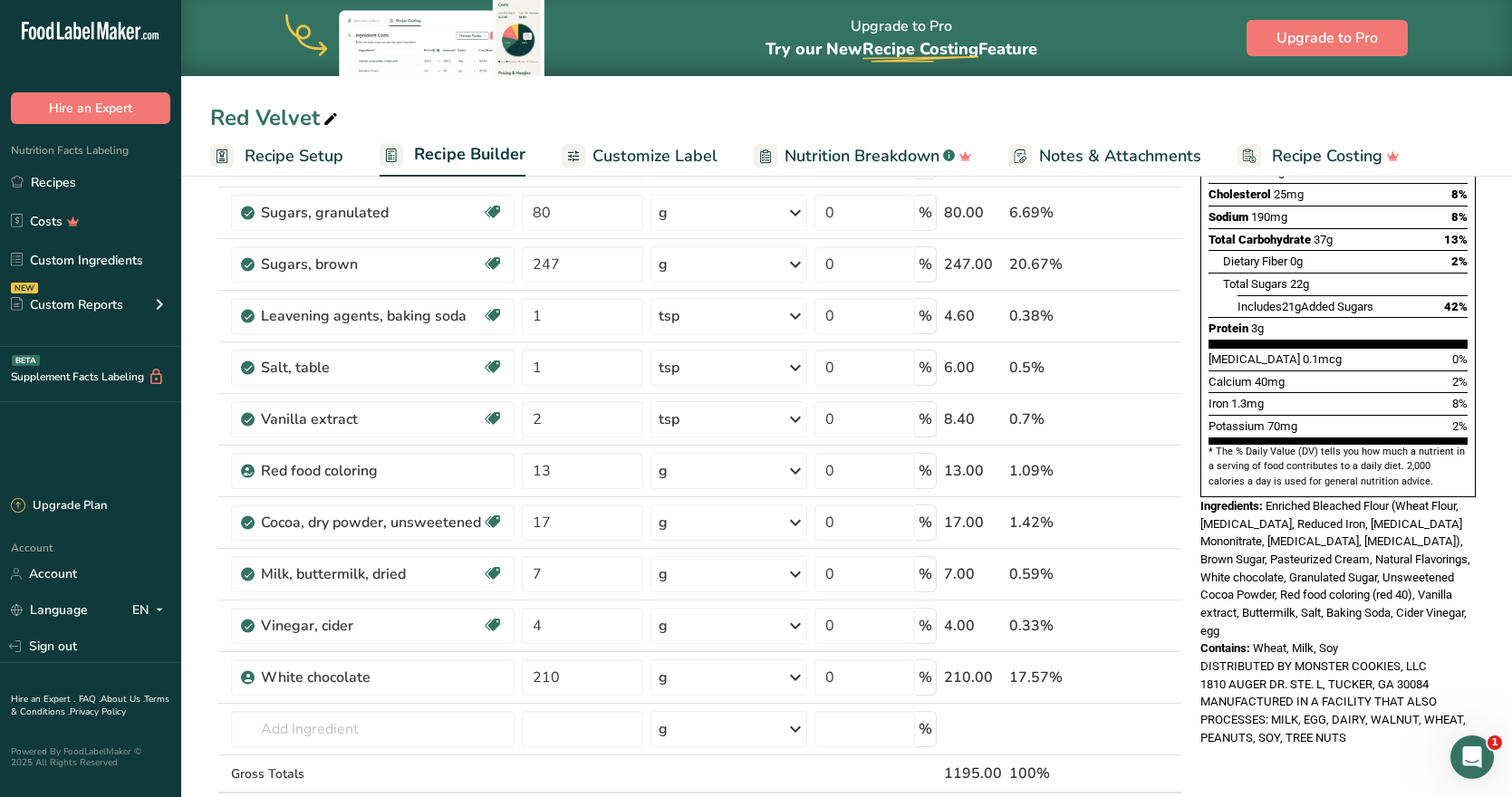
scroll to position [416, 0]
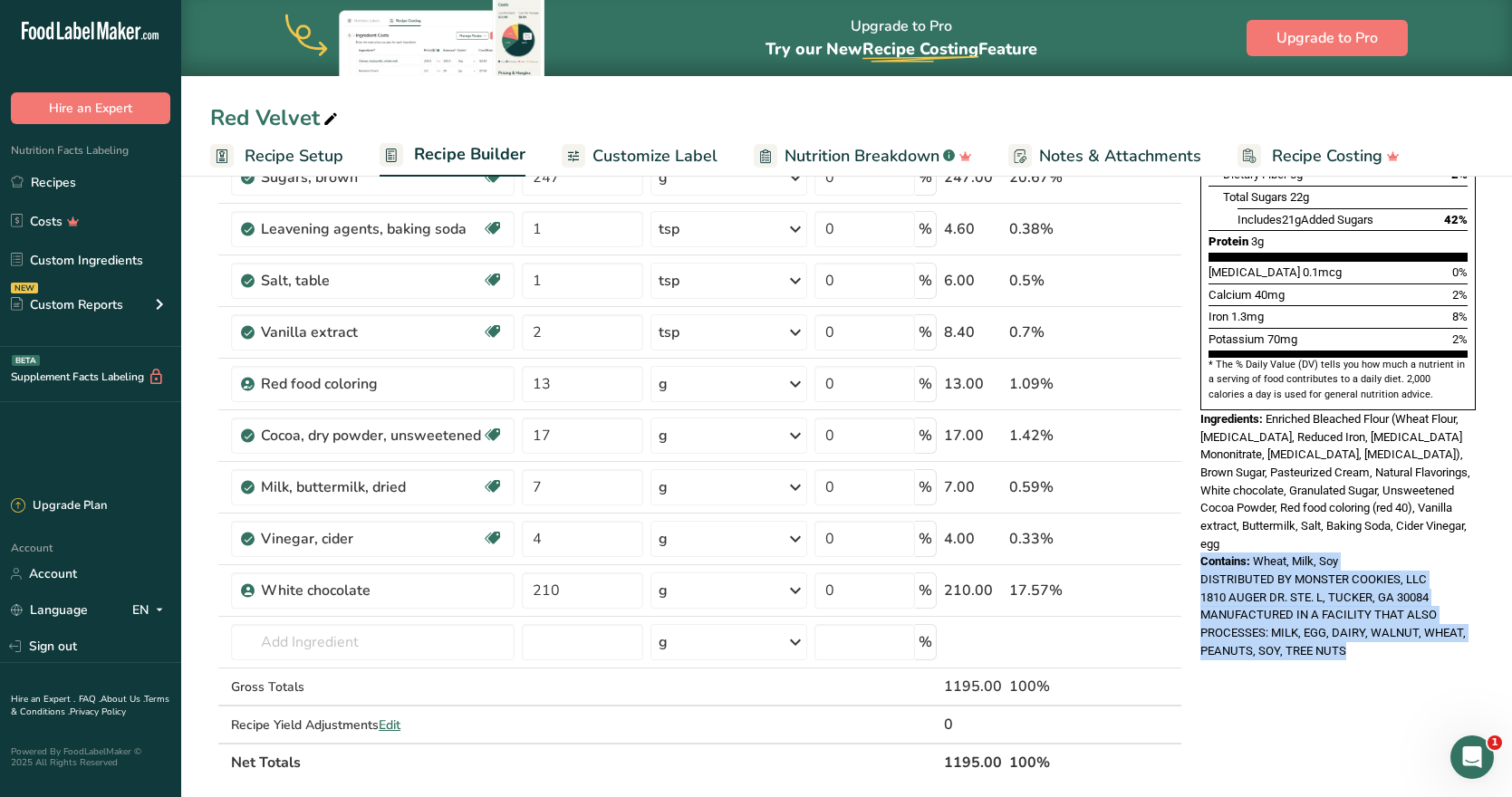
drag, startPoint x: 1344, startPoint y: 574, endPoint x: 1202, endPoint y: 484, distance: 168.1
click at [1202, 484] on div "Nutrition Facts 8 Servings Per Container Serving Size 1 (60g) Amount Per Servin…" at bounding box center [1338, 225] width 290 height 884
copy div "Contains: Wheat, Milk, Soy DISTRIBUTED BY MONSTER COOKIES, LLC 1810 AUGER DR. S…"
